Goal: Check status: Check status

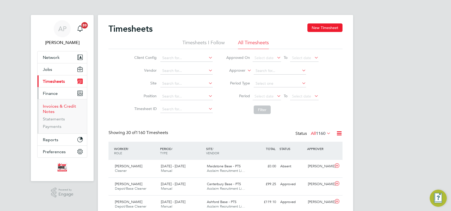
click at [57, 107] on link "Invoices & Credit Notes" at bounding box center [59, 108] width 33 height 10
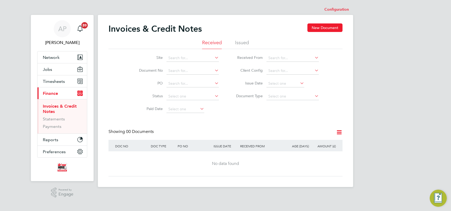
click at [238, 40] on li "Issued" at bounding box center [242, 44] width 14 height 10
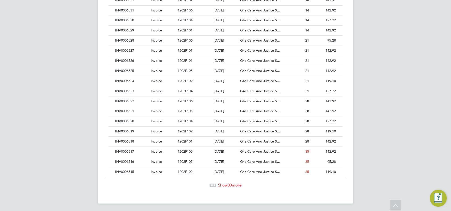
click at [236, 180] on div "Show 30 more" at bounding box center [225, 180] width 239 height 13
click at [230, 185] on span "30" at bounding box center [230, 184] width 4 height 5
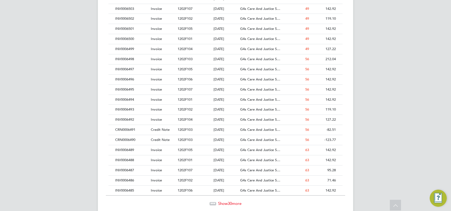
click at [228, 200] on span "30" at bounding box center [230, 202] width 4 height 5
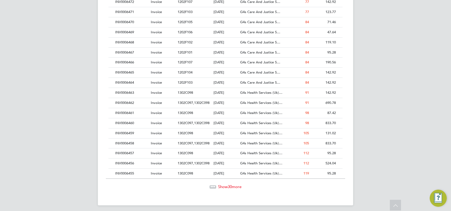
click at [234, 184] on span "Show 30 more" at bounding box center [229, 186] width 23 height 5
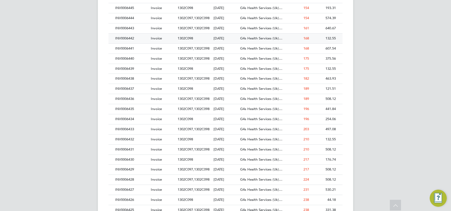
click at [208, 35] on div "1302C098" at bounding box center [194, 39] width 36 height 10
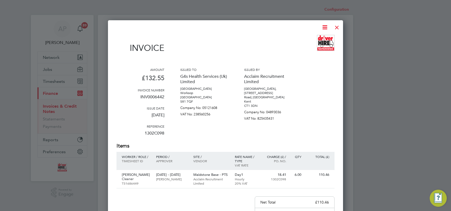
click at [337, 27] on div at bounding box center [337, 26] width 10 height 10
